Goal: Information Seeking & Learning: Learn about a topic

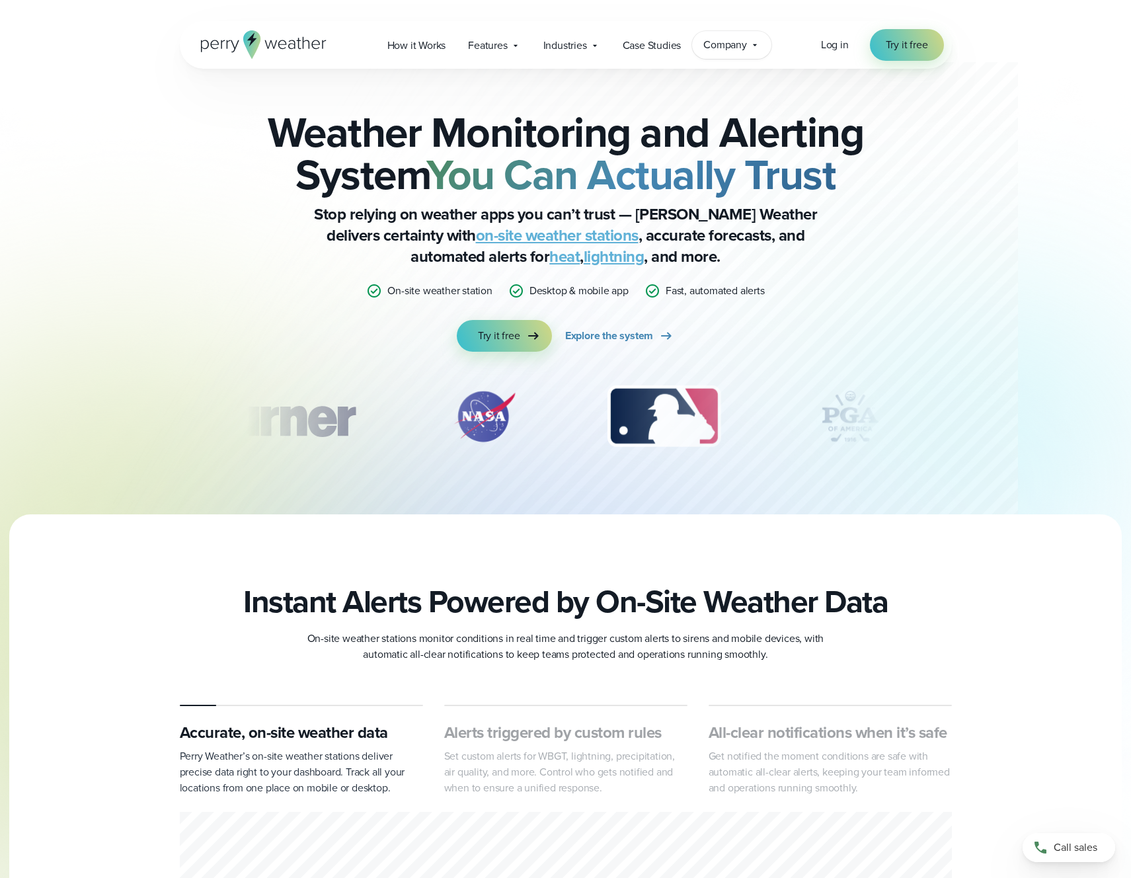
click at [747, 45] on span "Company" at bounding box center [725, 45] width 44 height 16
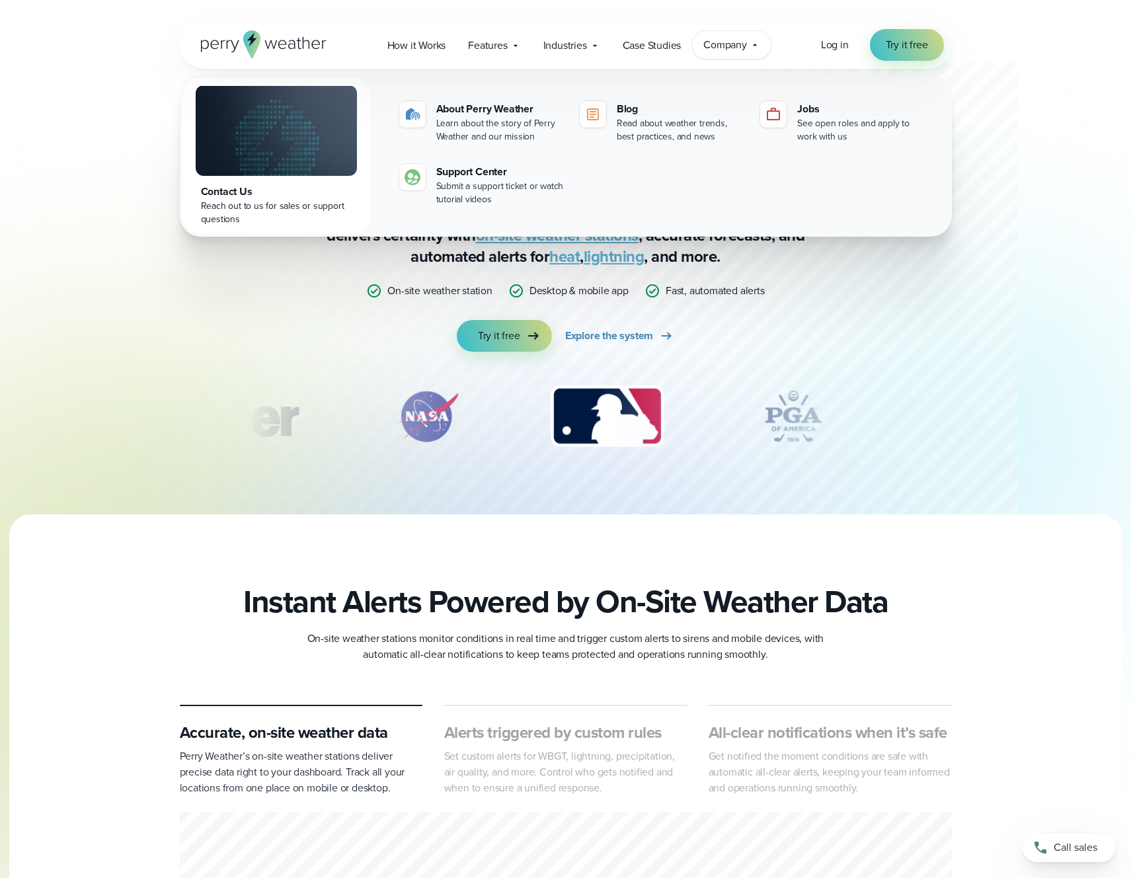
click at [747, 45] on span "Company" at bounding box center [725, 45] width 44 height 16
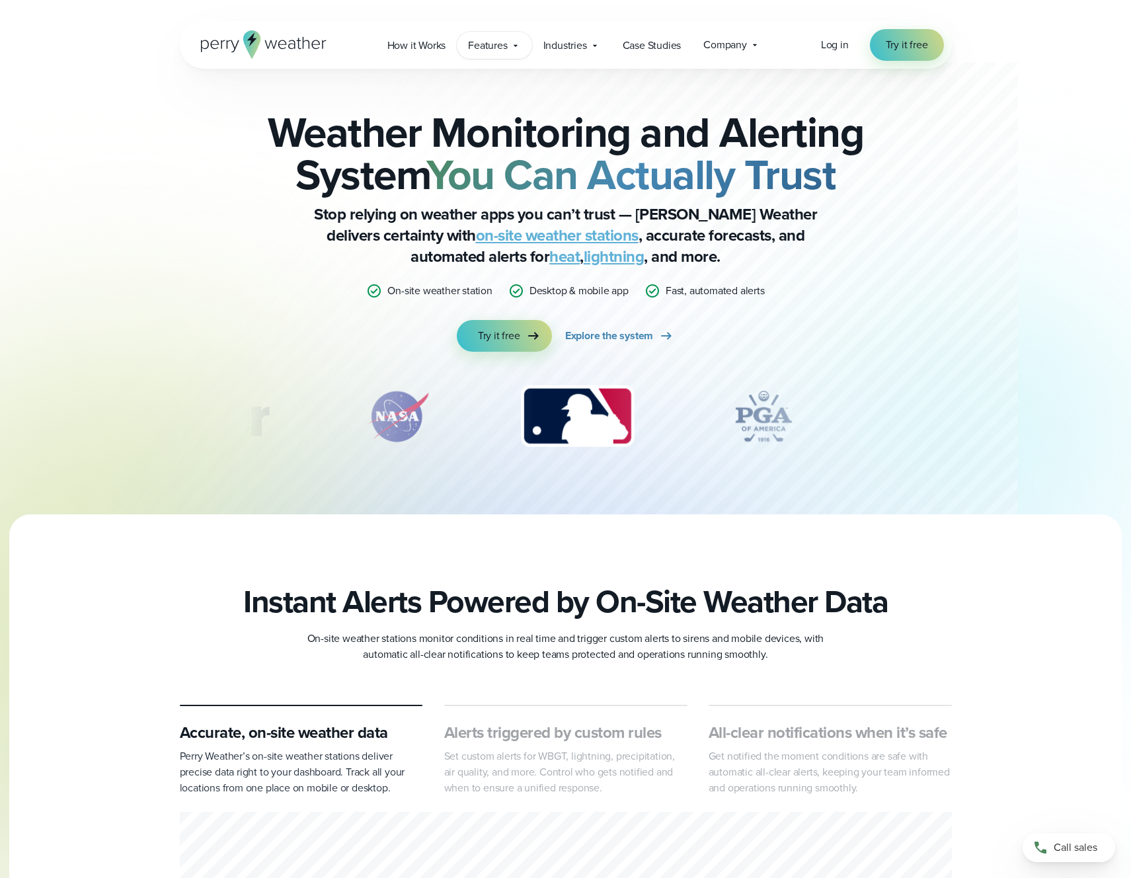
click at [499, 49] on span "Features" at bounding box center [487, 46] width 39 height 16
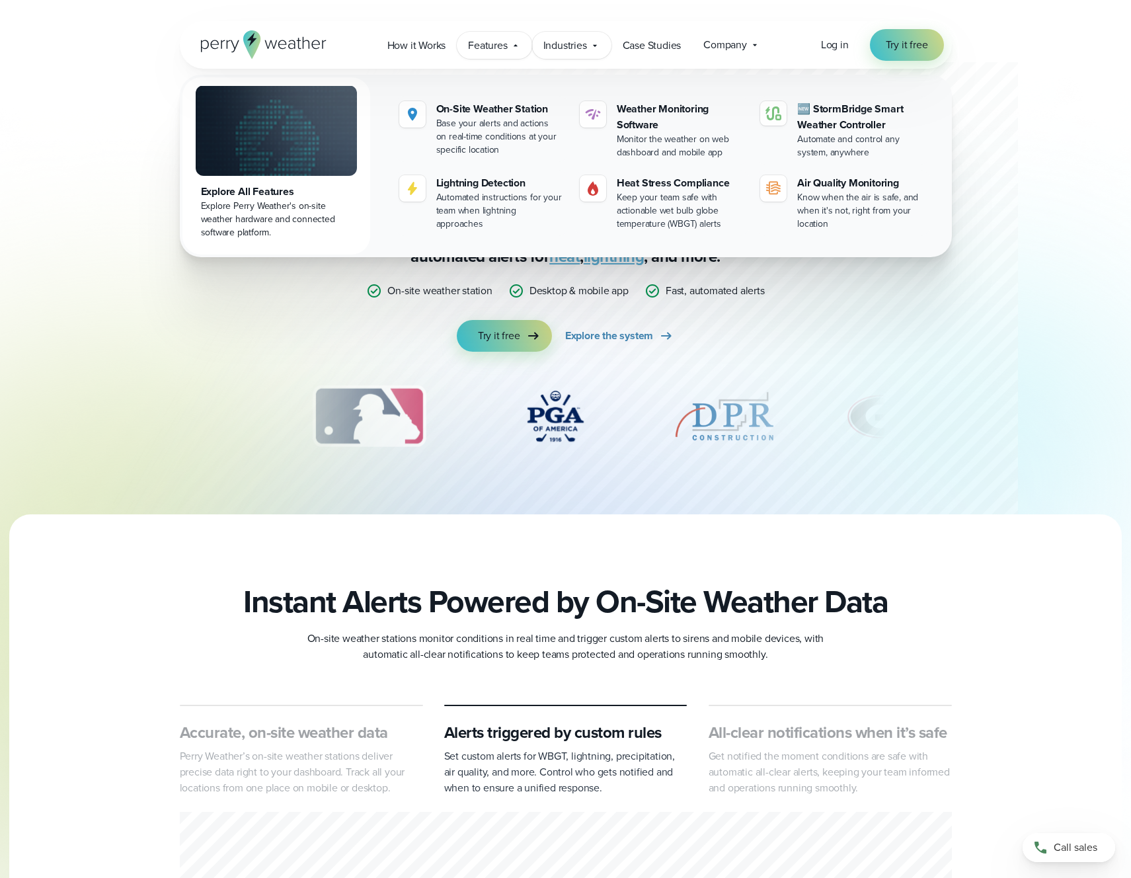
click at [556, 47] on span "Industries" at bounding box center [565, 46] width 44 height 16
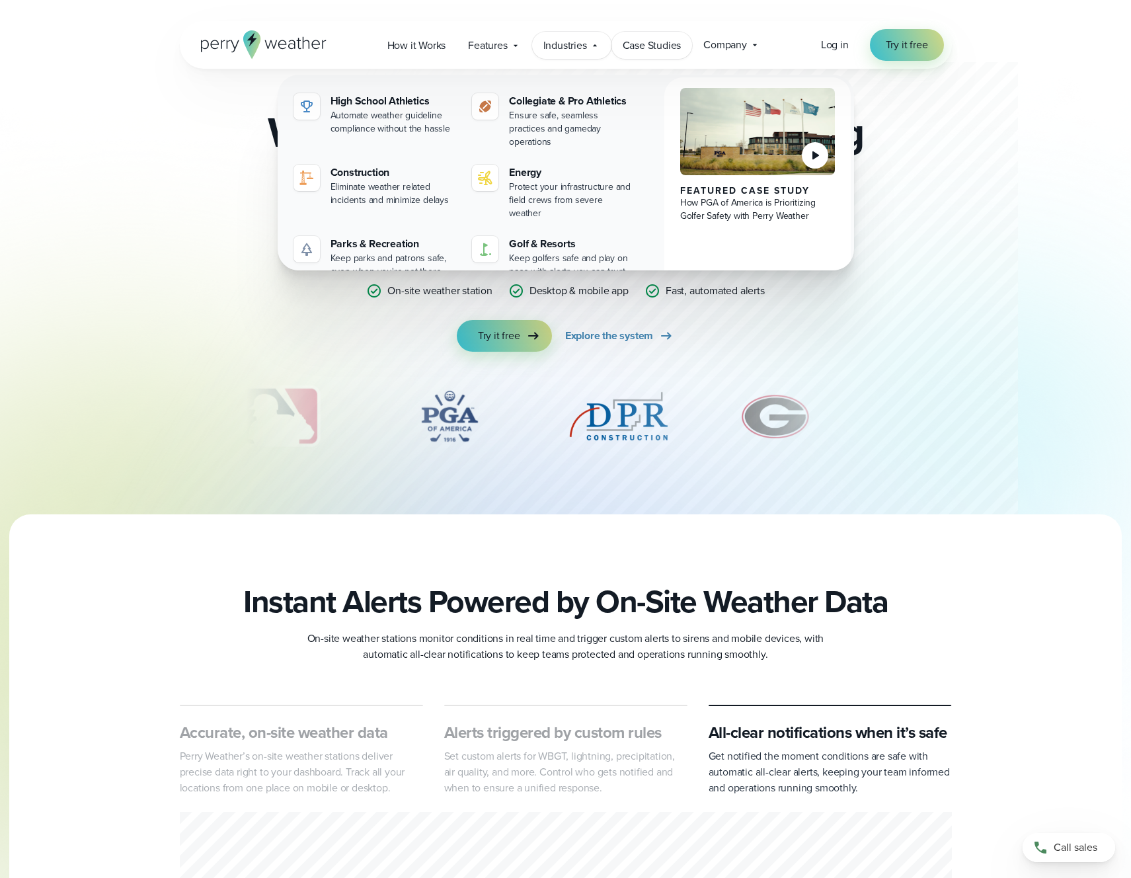
click at [659, 44] on span "Case Studies" at bounding box center [651, 46] width 59 height 16
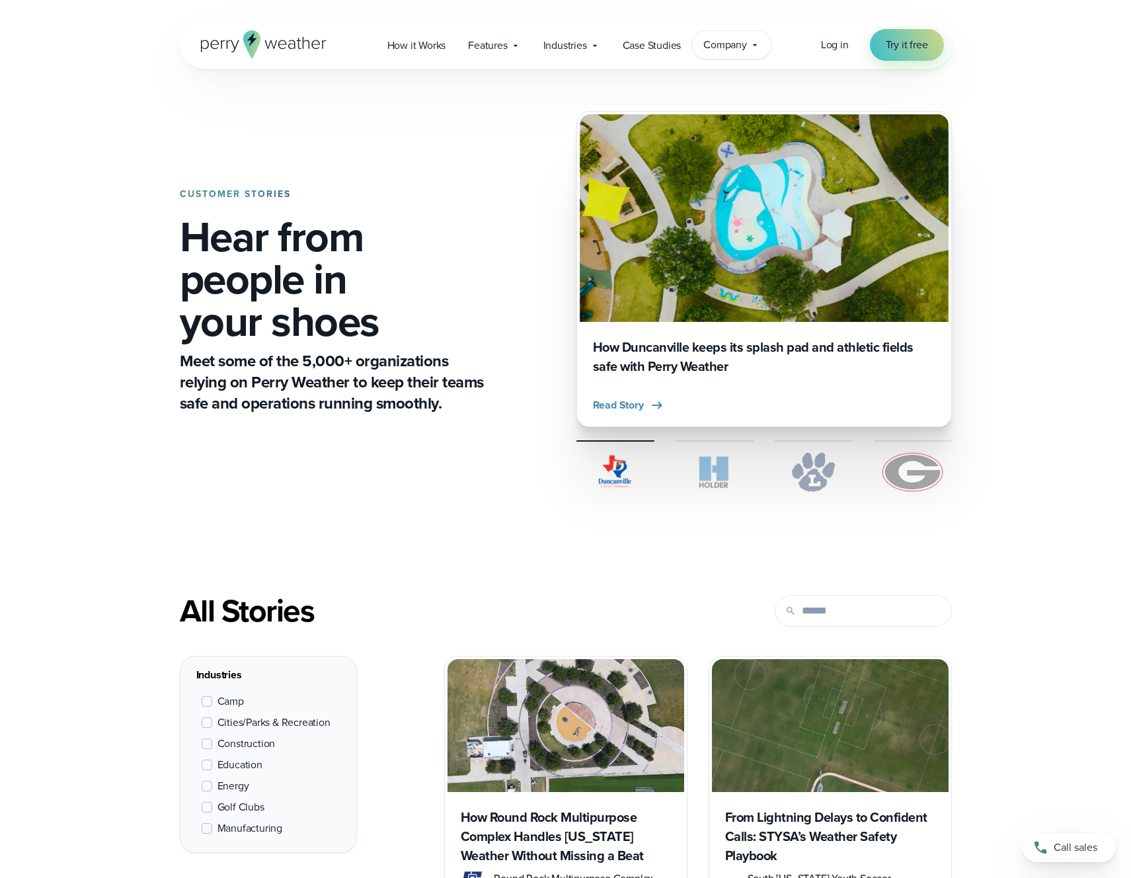
click at [726, 46] on span "Company" at bounding box center [725, 45] width 44 height 16
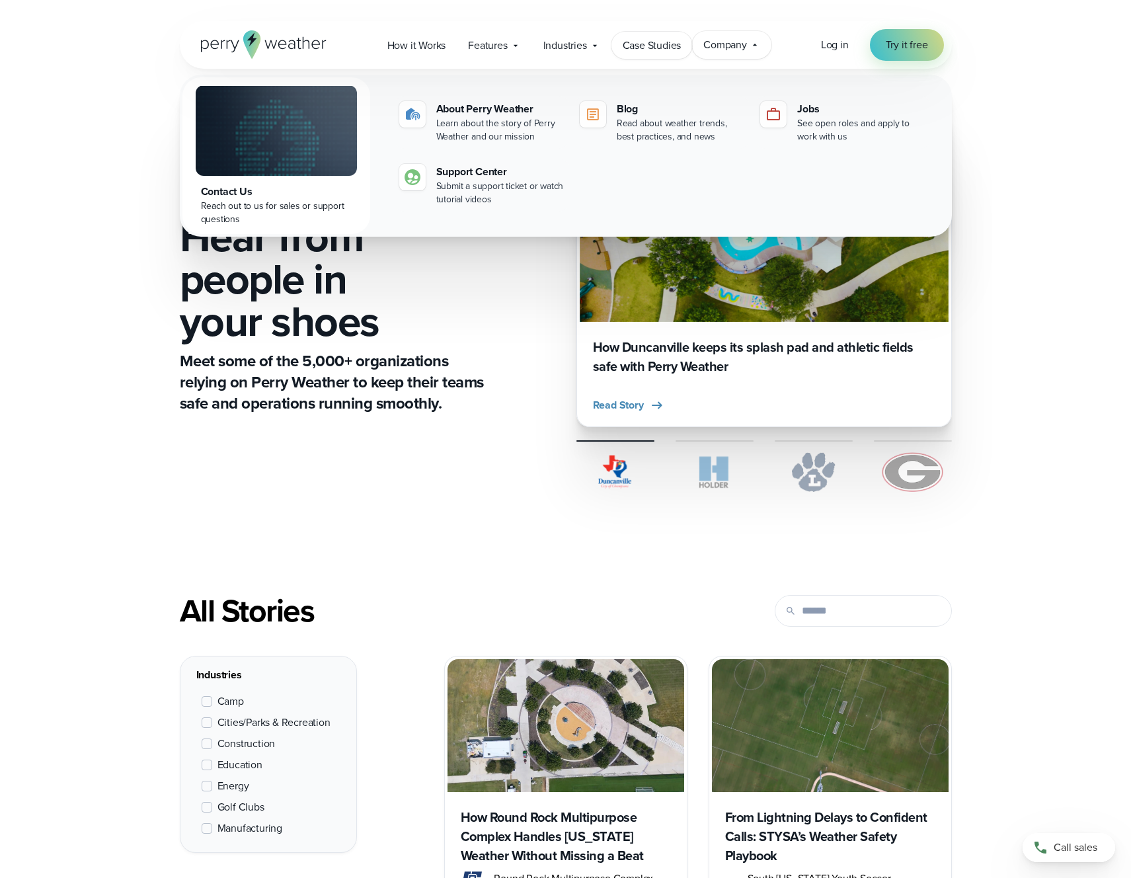
click at [653, 46] on span "Case Studies" at bounding box center [651, 46] width 59 height 16
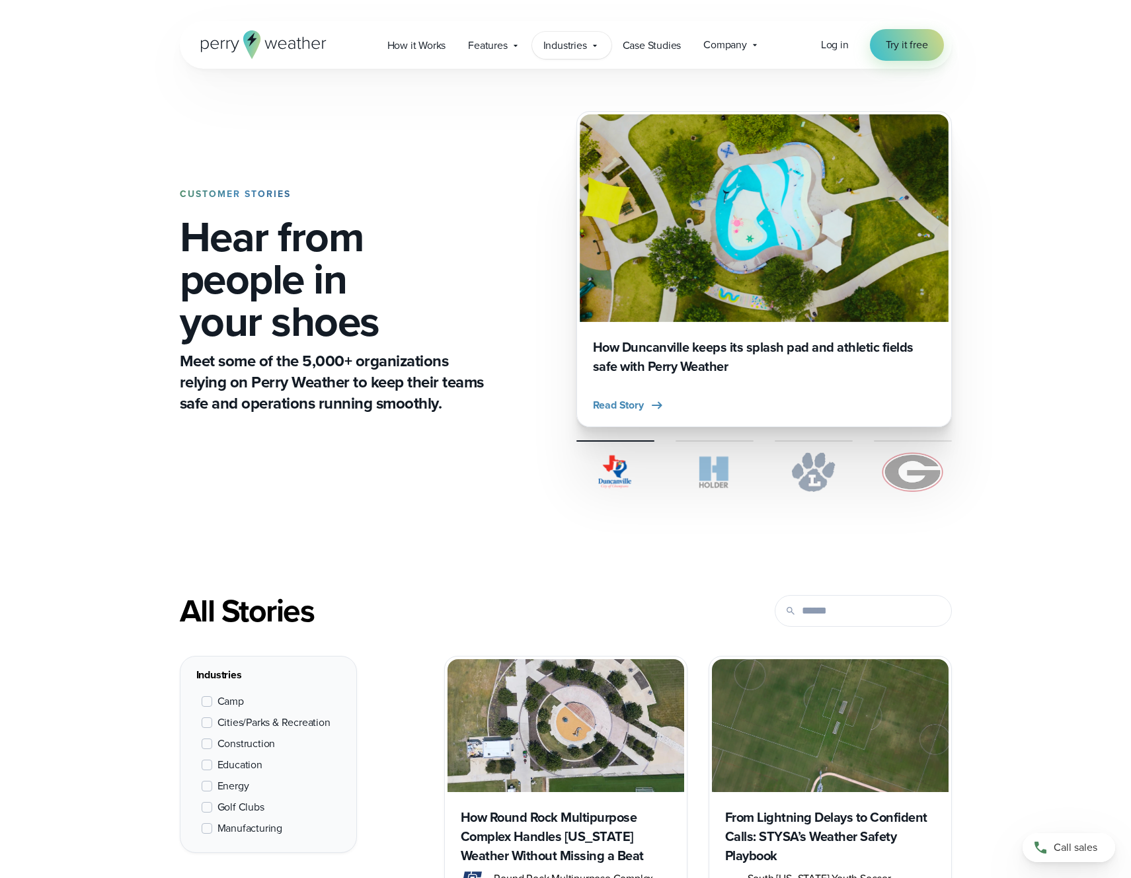
click at [550, 47] on span "Industries" at bounding box center [565, 46] width 44 height 16
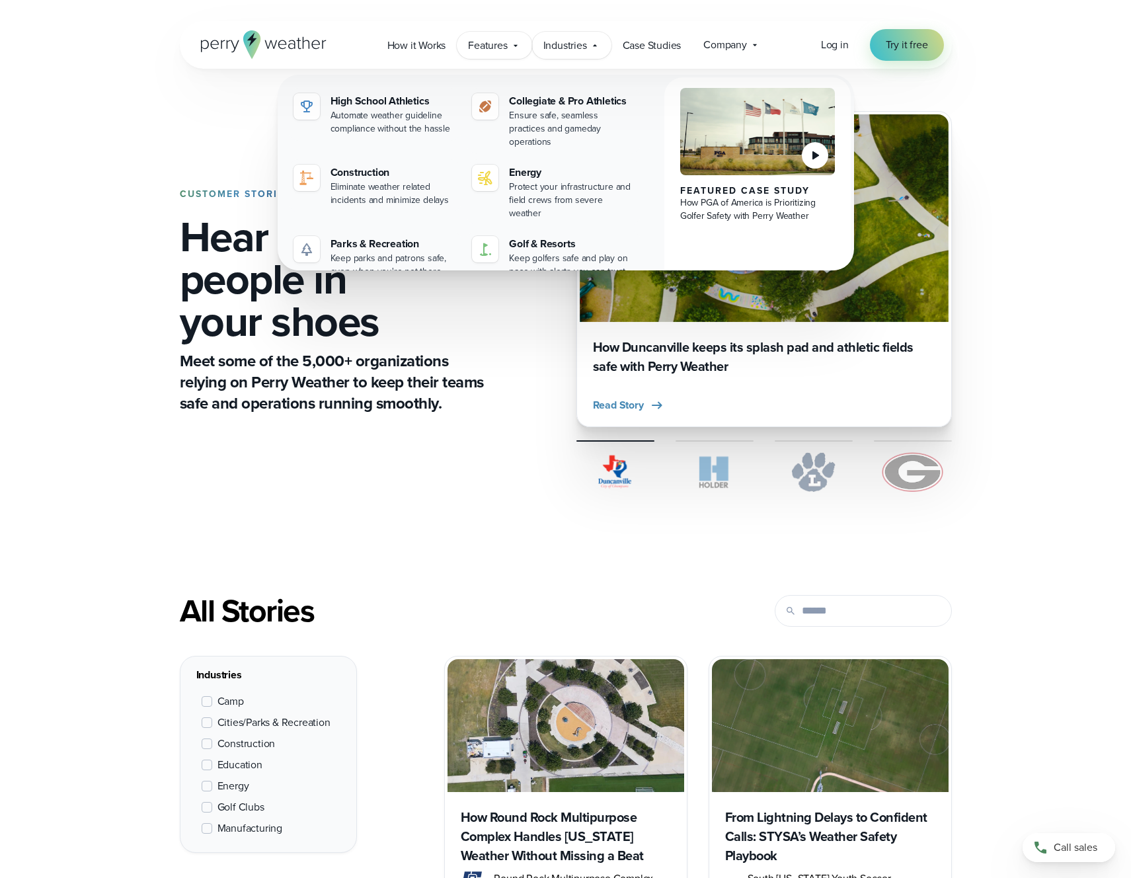
click at [473, 48] on span "Features" at bounding box center [487, 46] width 39 height 16
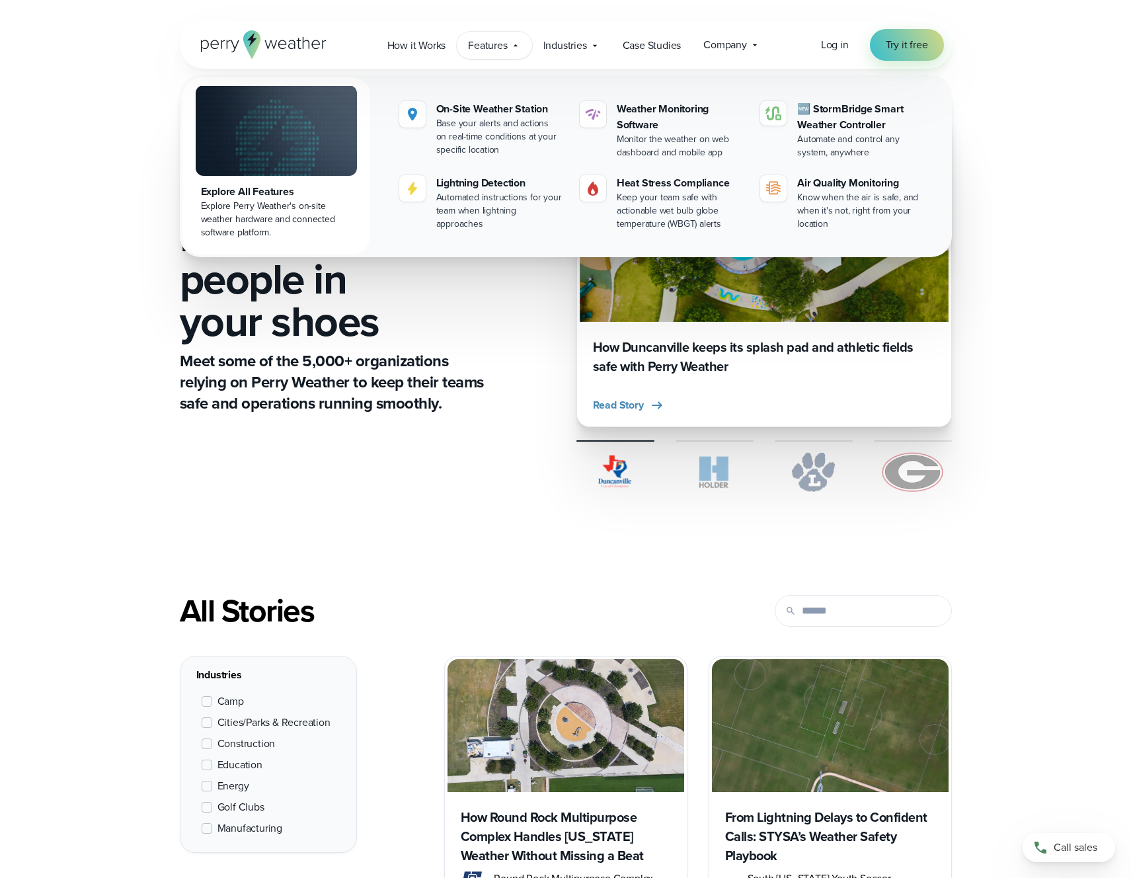
click at [472, 49] on span "Features" at bounding box center [487, 46] width 39 height 16
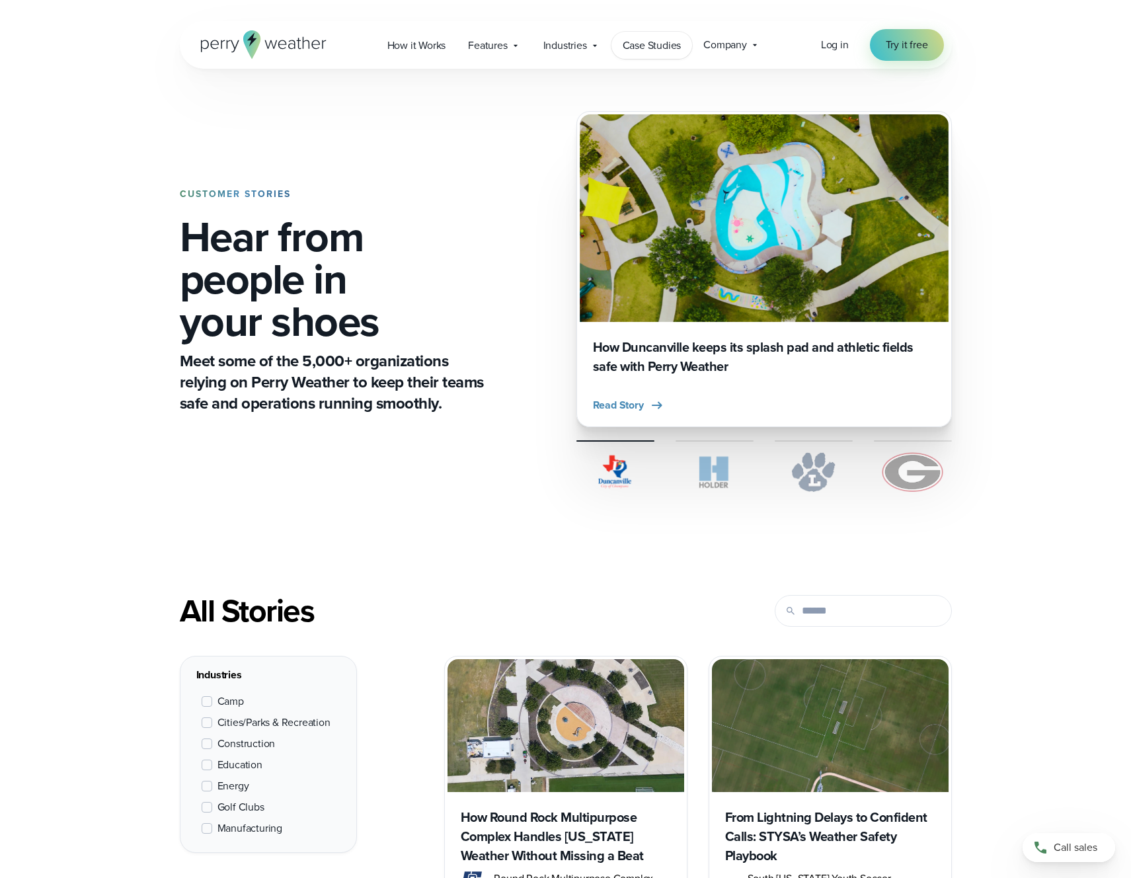
drag, startPoint x: 568, startPoint y: 45, endPoint x: 632, endPoint y: 48, distance: 64.2
click at [569, 45] on span "Industries" at bounding box center [565, 46] width 44 height 16
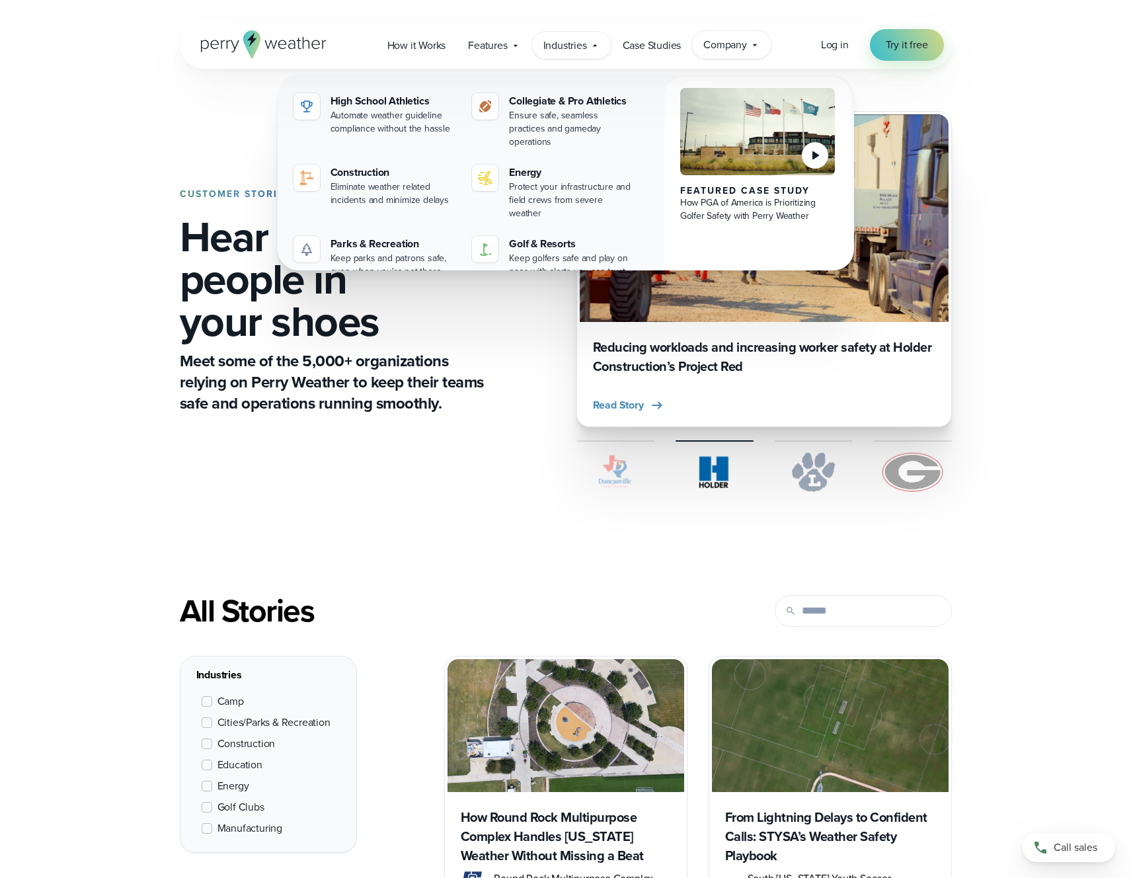
click at [729, 47] on span "Company" at bounding box center [725, 45] width 44 height 16
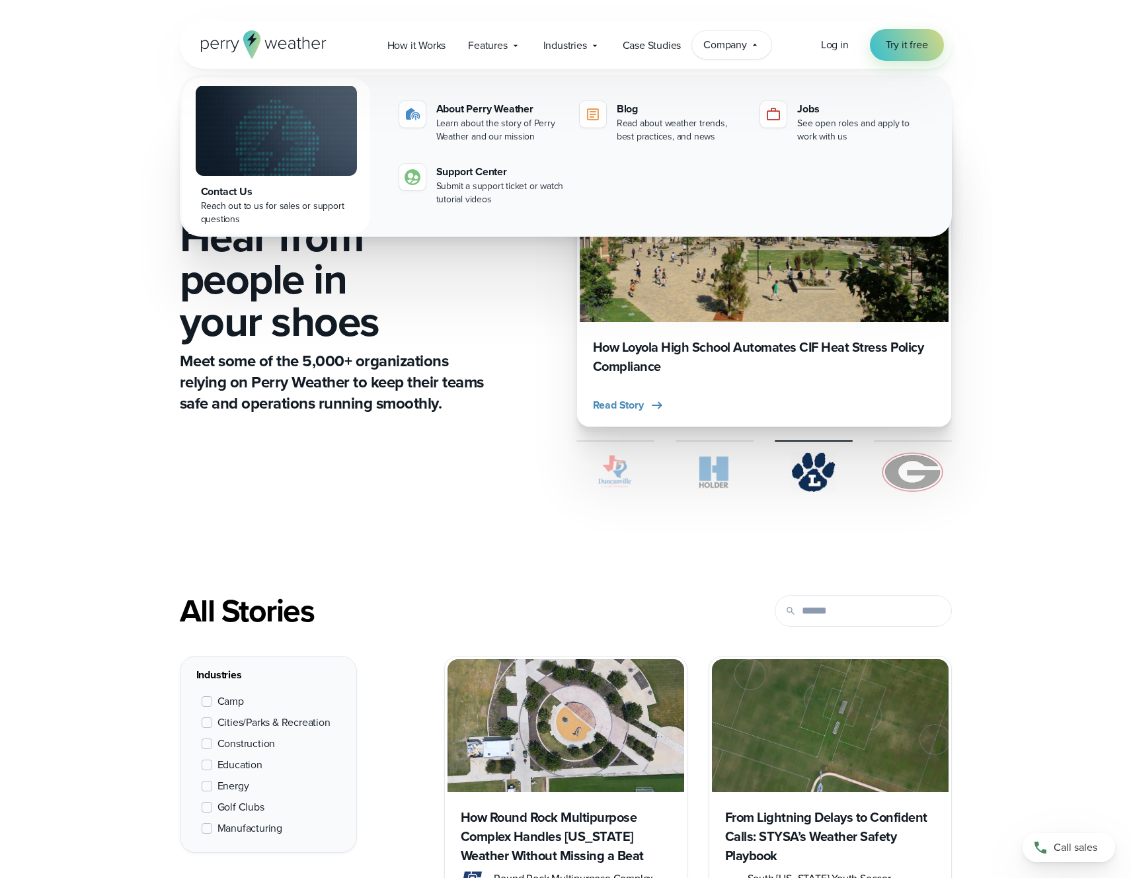
click at [383, 398] on p "Meet some of the 5,000+ organizations relying on Perry Weather to keep their te…" at bounding box center [334, 381] width 309 height 63
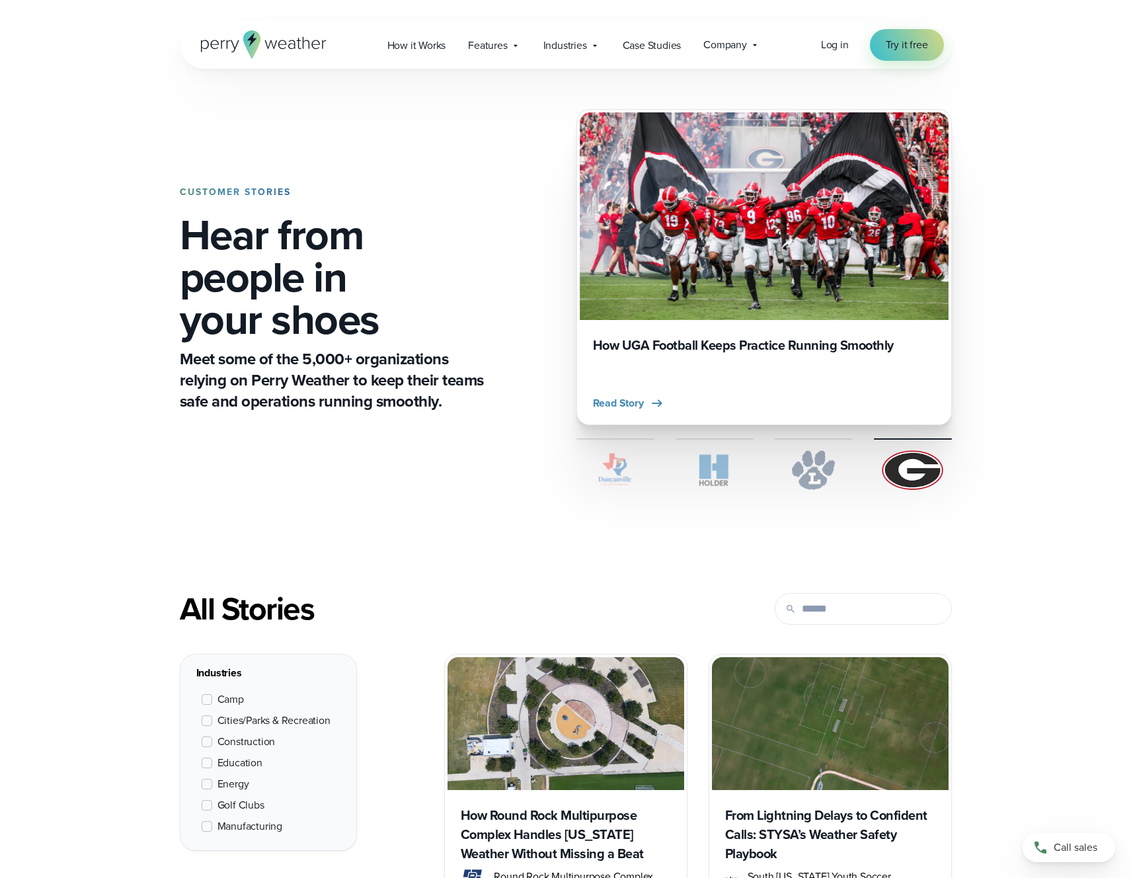
scroll to position [1, 0]
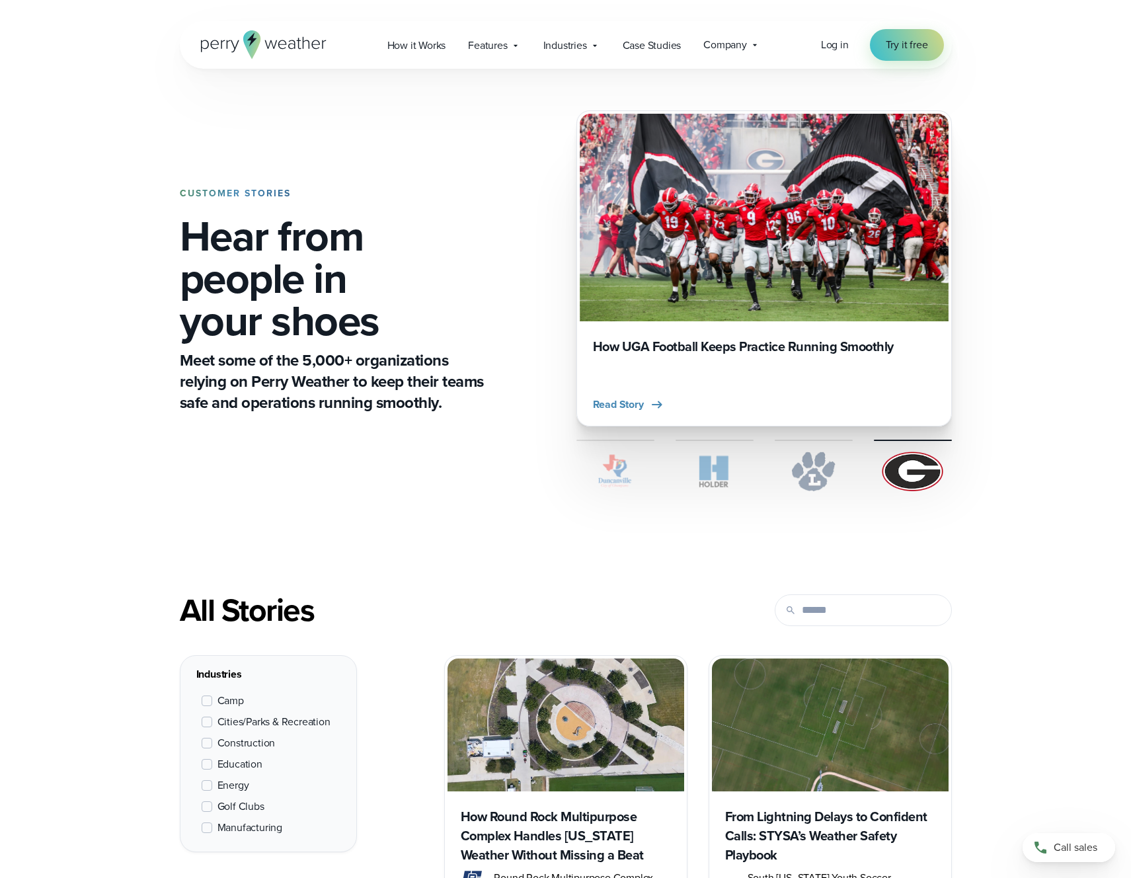
click at [272, 49] on icon at bounding box center [264, 44] width 126 height 28
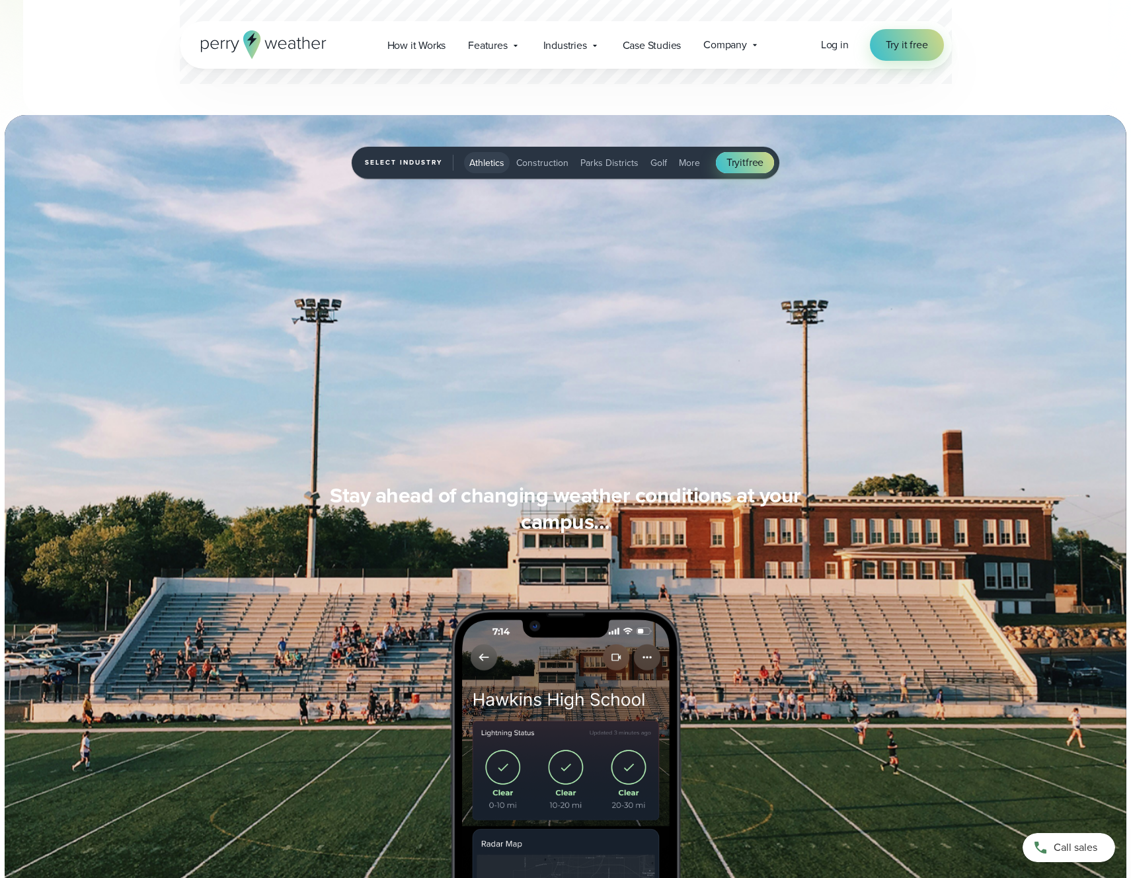
scroll to position [1034, 0]
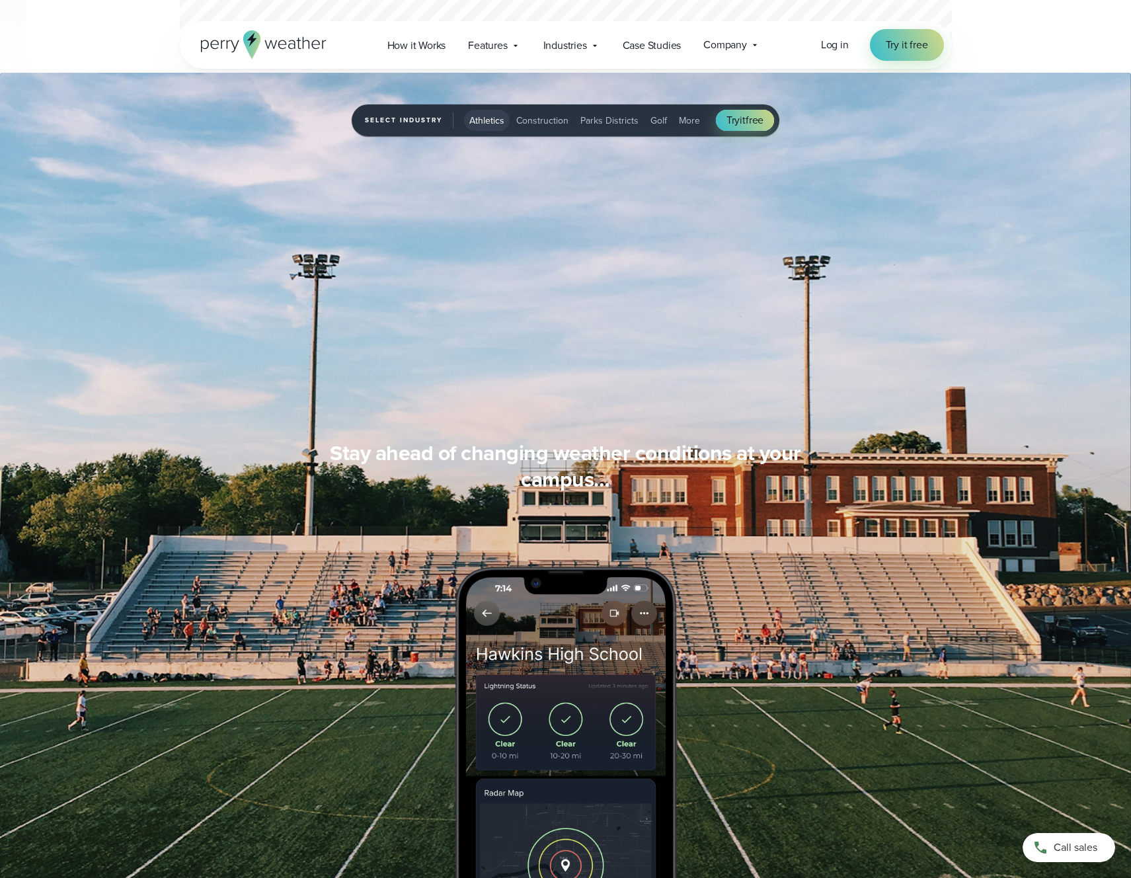
click at [555, 120] on span "Construction" at bounding box center [542, 121] width 52 height 14
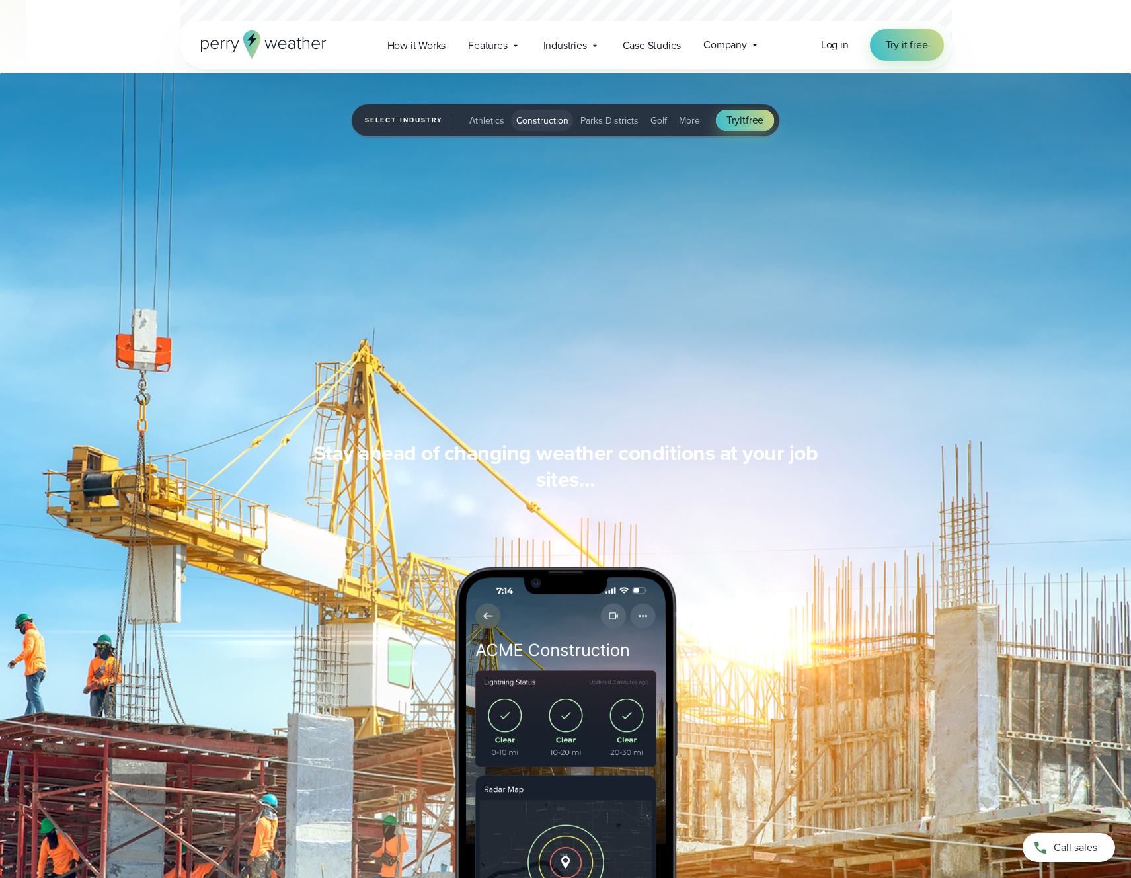
click at [613, 123] on span "Parks Districts" at bounding box center [609, 121] width 58 height 14
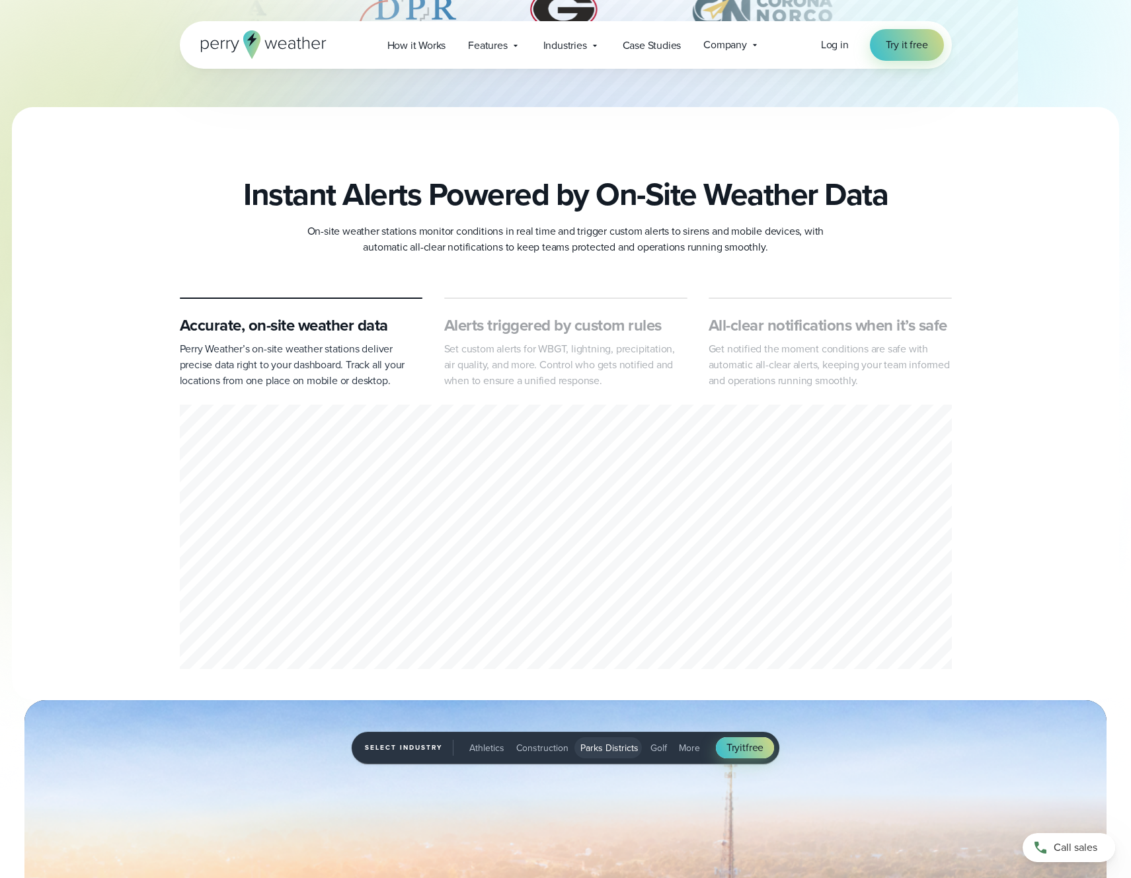
scroll to position [0, 0]
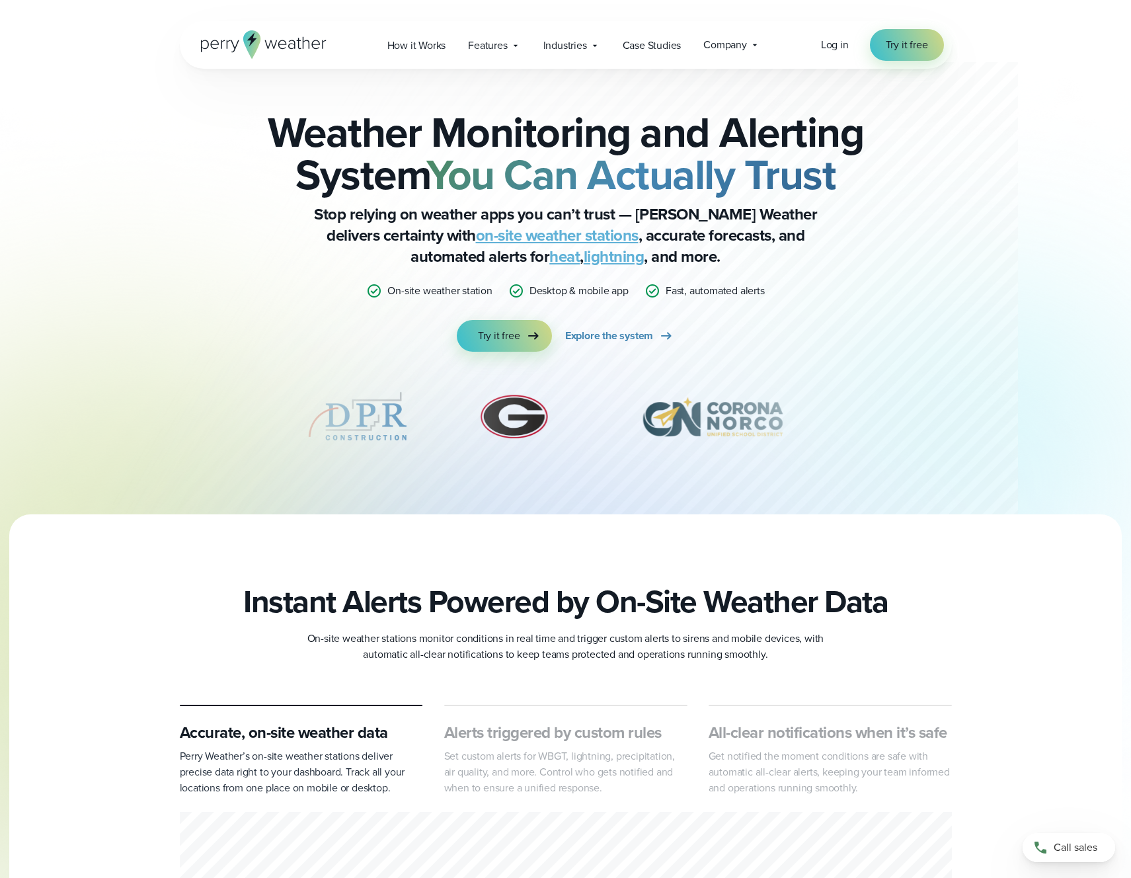
click at [302, 154] on h2 "Weather Monitoring and Alerting System You Can Actually Trust" at bounding box center [566, 153] width 640 height 85
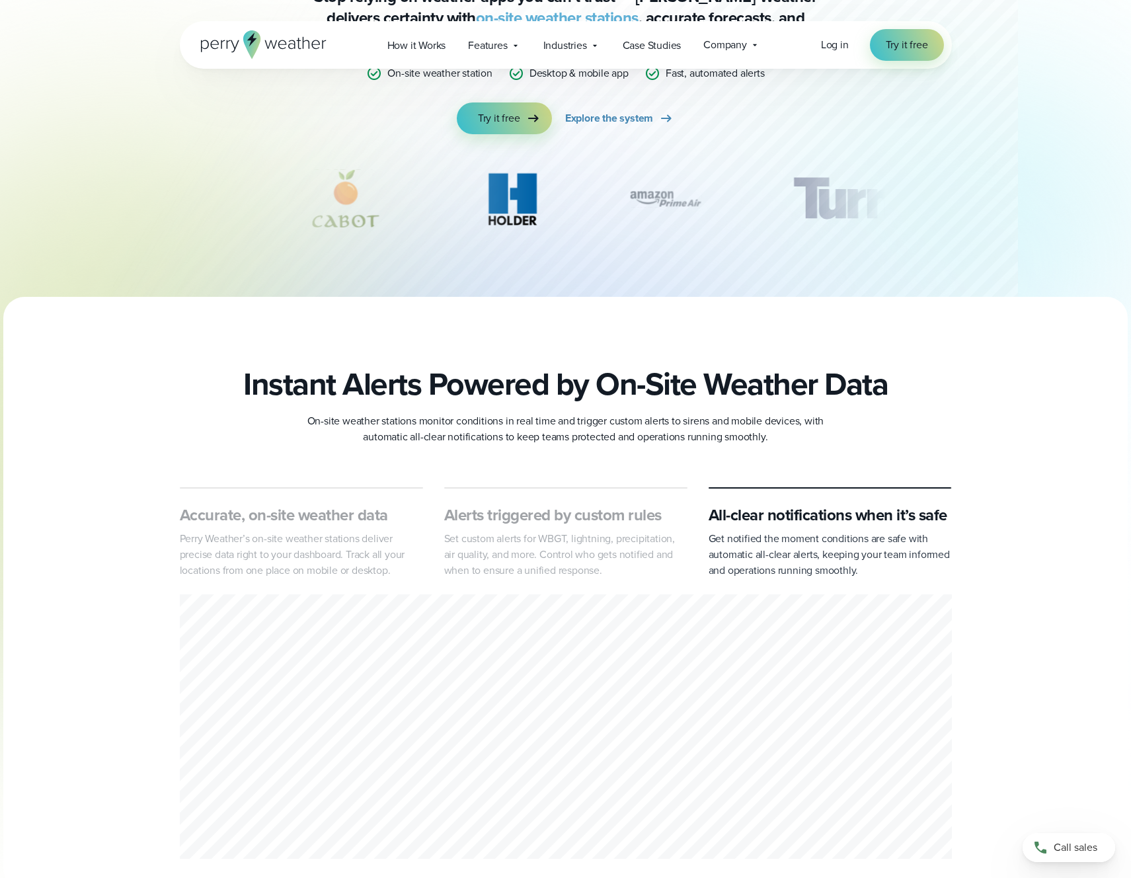
click at [373, 296] on div "Weather Monitoring and Alerting System You Can Actually Trust Stop relying on w…" at bounding box center [566, 73] width 772 height 445
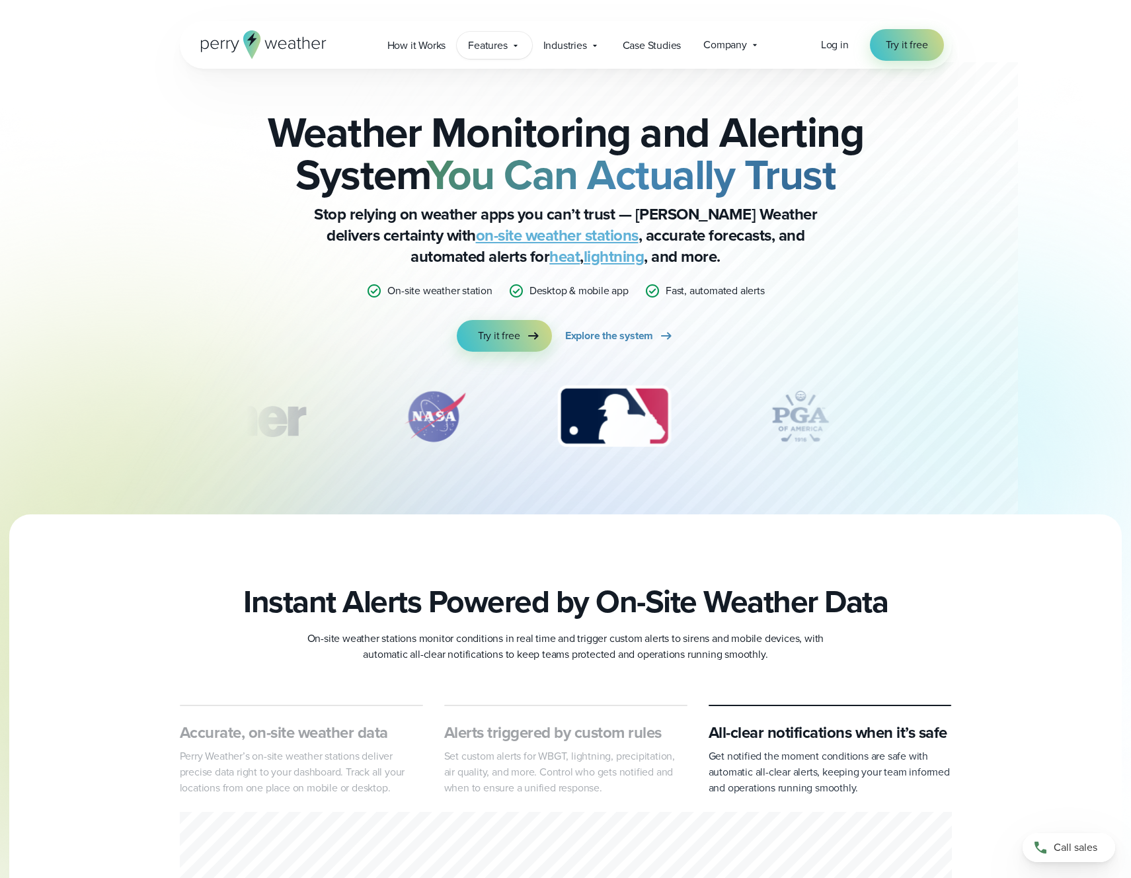
click at [488, 49] on span "Features" at bounding box center [487, 46] width 39 height 16
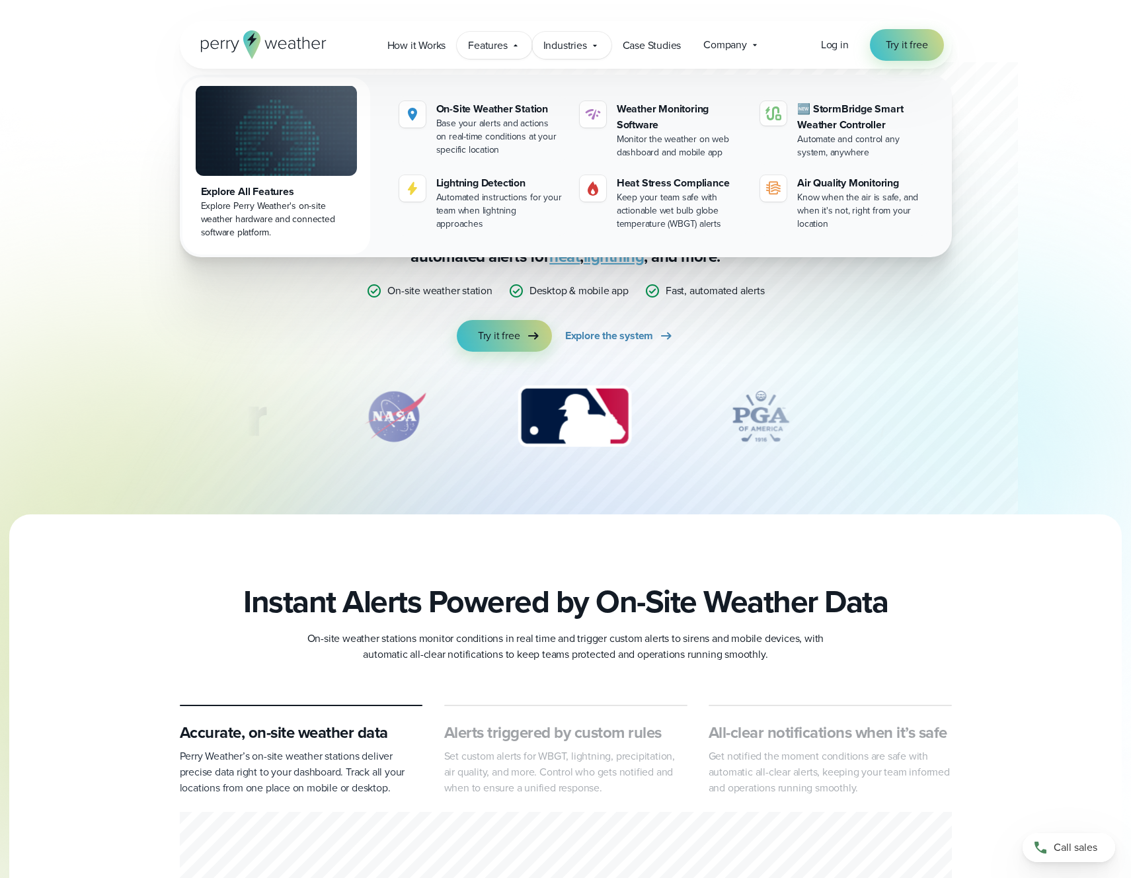
click at [567, 53] on span "Industries" at bounding box center [565, 46] width 44 height 16
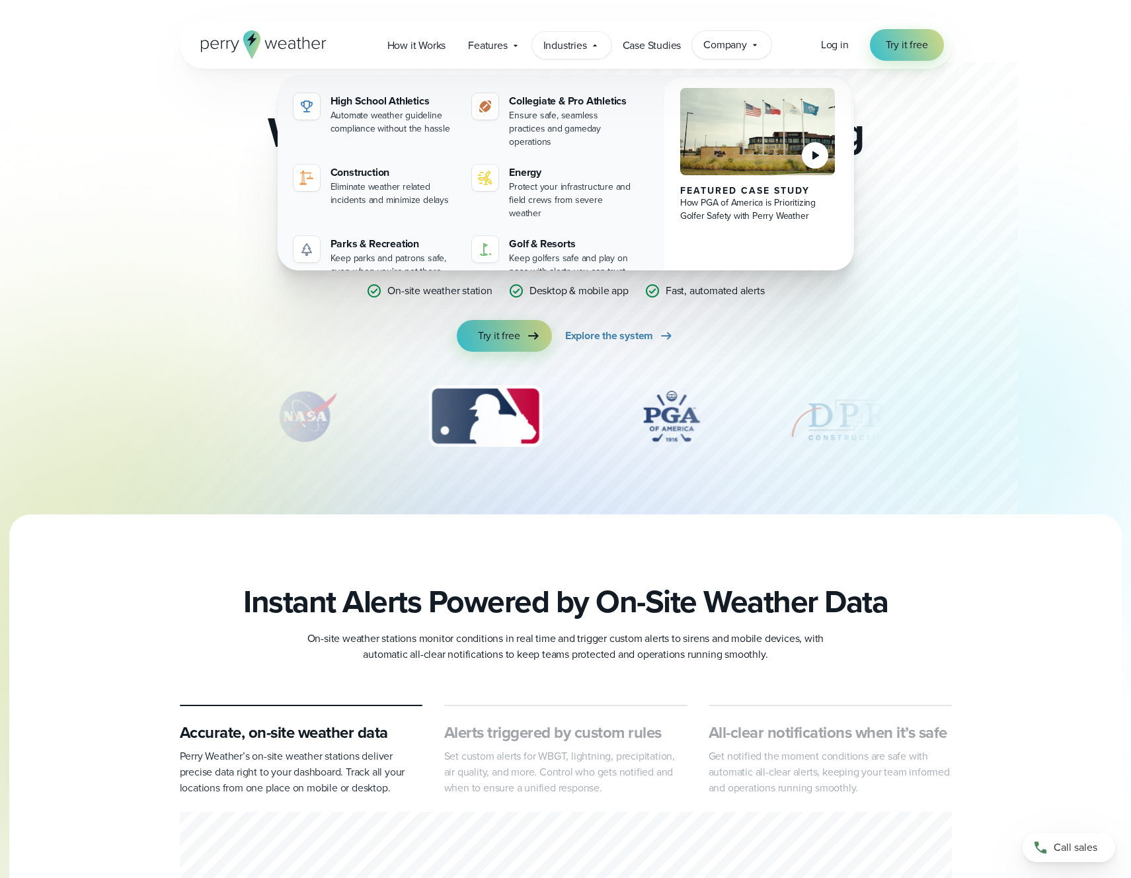
click at [737, 56] on div "Company Contact Us Reach out to us for sales or support questions" at bounding box center [731, 45] width 79 height 28
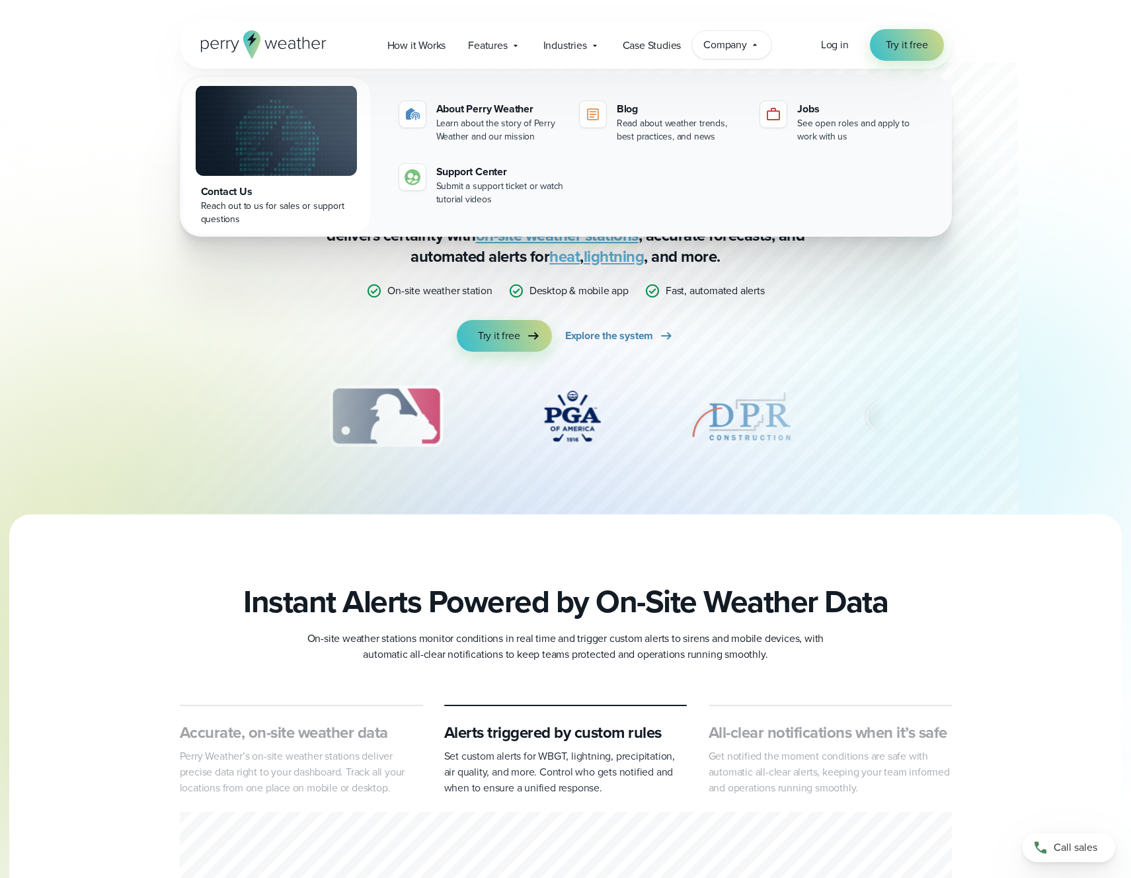
click at [863, 369] on div "Weather Monitoring and Alerting System You Can Actually Trust Stop relying on w…" at bounding box center [566, 291] width 640 height 361
